Goal: Use online tool/utility

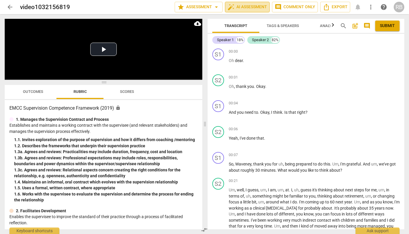
click at [254, 8] on span "auto_fix_high AI Assessment" at bounding box center [246, 7] width 39 height 7
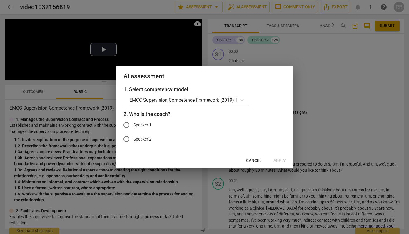
click at [232, 99] on p "EMCC Supervision Competence Framework (2019)" at bounding box center [181, 100] width 105 height 7
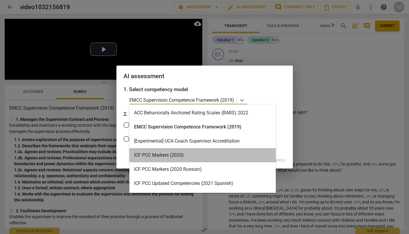
click at [191, 160] on div "ICF PCC Markers (2020)" at bounding box center [202, 155] width 146 height 14
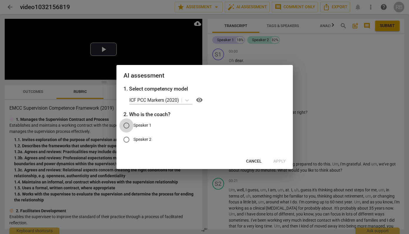
click at [126, 125] on input "Speaker 1" at bounding box center [126, 125] width 14 height 14
radio input "true"
click at [277, 161] on span "Apply" at bounding box center [279, 161] width 12 height 6
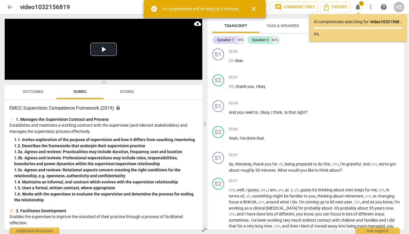
click at [255, 9] on span "close" at bounding box center [253, 8] width 7 height 7
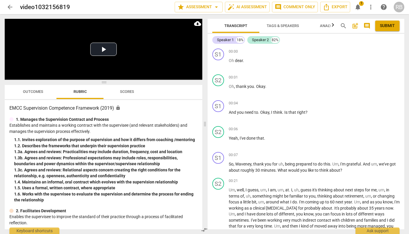
click at [73, 7] on div "video1032156819" at bounding box center [95, 7] width 150 height 7
click at [64, 7] on h2 "video1032156819" at bounding box center [45, 7] width 50 height 7
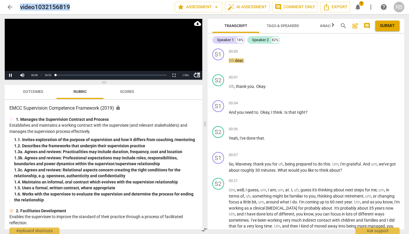
click at [64, 7] on h2 "video1032156819" at bounding box center [45, 7] width 50 height 7
click at [71, 7] on div "video1032156819" at bounding box center [95, 7] width 150 height 7
click at [66, 7] on h2 "video1032156819" at bounding box center [45, 7] width 50 height 7
click at [11, 7] on span "arrow_back" at bounding box center [9, 7] width 7 height 7
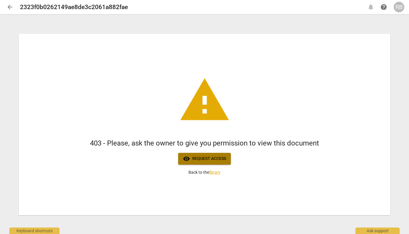
click at [222, 159] on span "visibility Request access" at bounding box center [204, 158] width 43 height 7
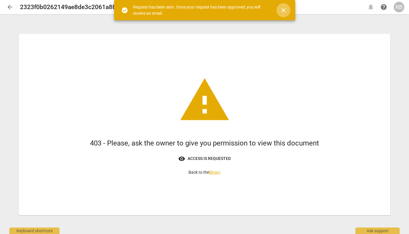
click at [283, 10] on span "close" at bounding box center [283, 10] width 7 height 7
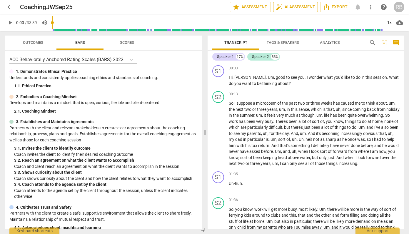
click at [299, 3] on button "auto_fix_high AI Assessment" at bounding box center [295, 7] width 45 height 11
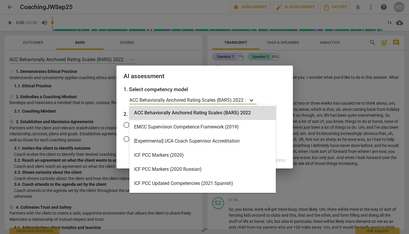
click at [251, 99] on icon at bounding box center [251, 100] width 6 height 6
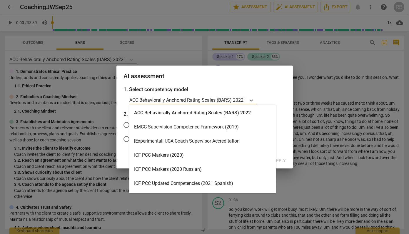
click at [190, 157] on div "ICF PCC Markers (2020)" at bounding box center [202, 155] width 146 height 14
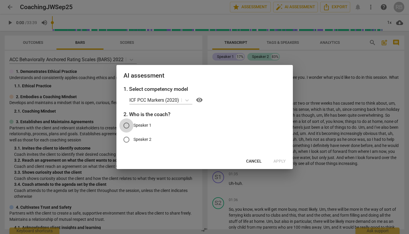
click at [127, 125] on input "Speaker 1" at bounding box center [126, 125] width 14 height 14
radio input "true"
click at [282, 162] on span "Apply" at bounding box center [279, 161] width 12 height 6
